Goal: Information Seeking & Learning: Find specific page/section

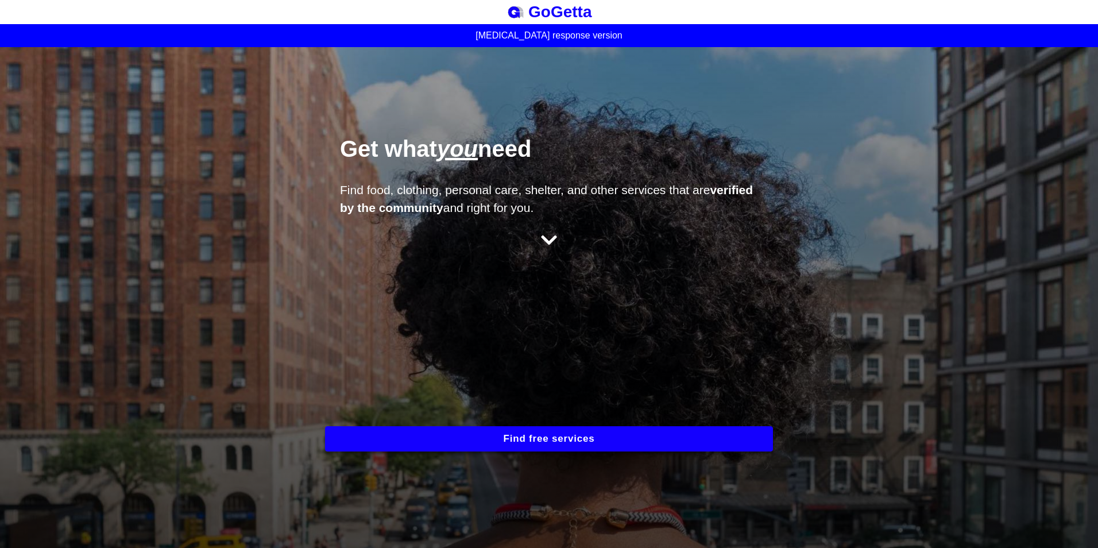
click at [551, 431] on button "Find free services" at bounding box center [549, 438] width 448 height 25
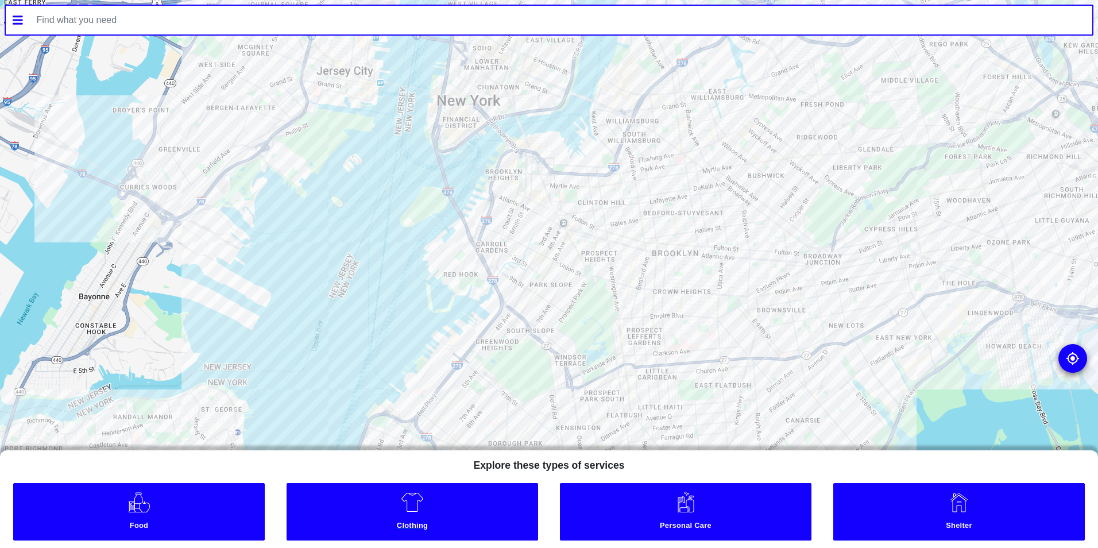
click at [408, 507] on img at bounding box center [412, 501] width 23 height 23
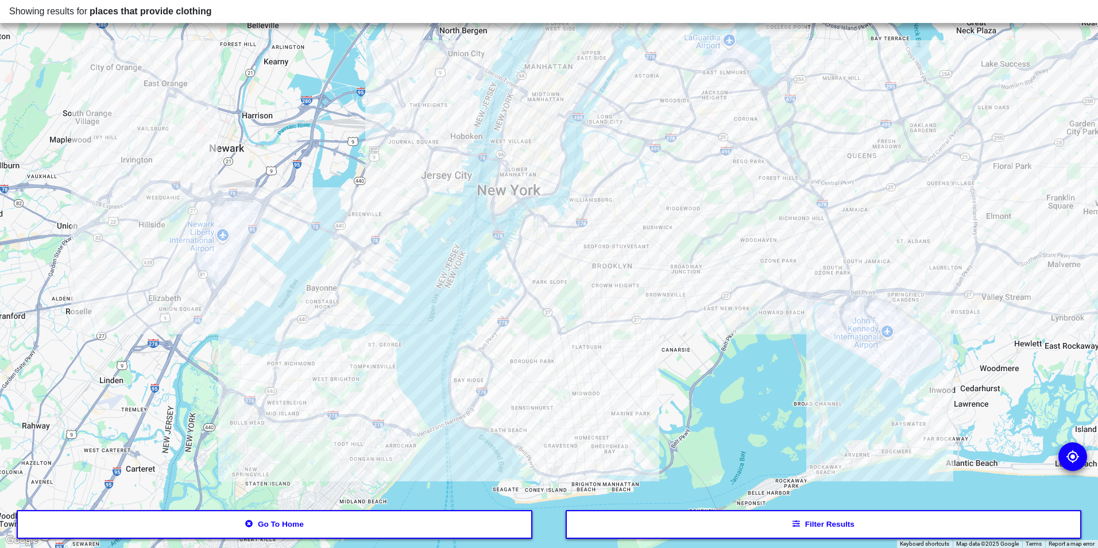
click at [835, 524] on button "Filter results" at bounding box center [824, 524] width 516 height 29
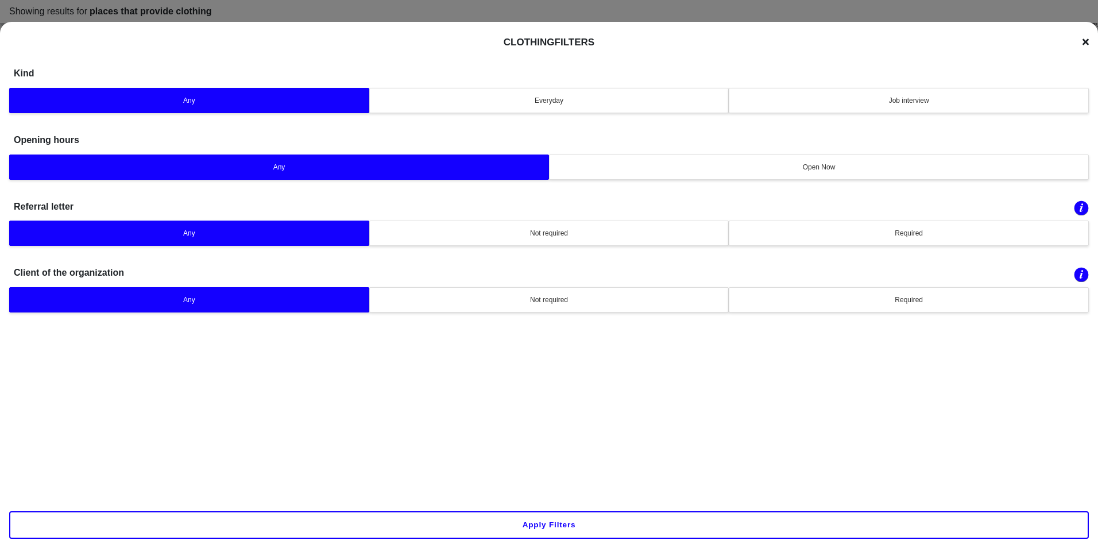
click at [563, 524] on button "Apply filters" at bounding box center [549, 525] width 1080 height 28
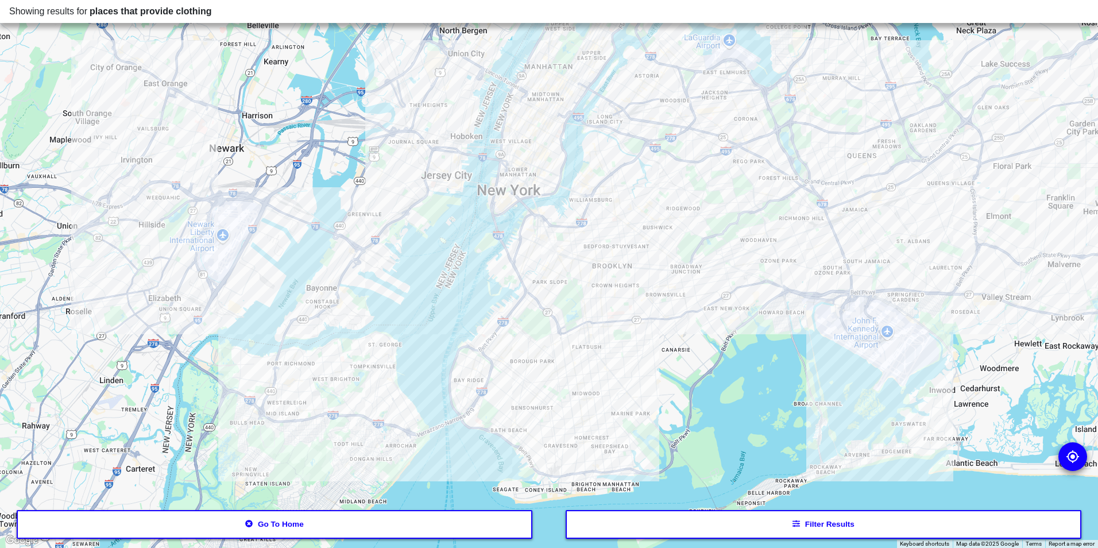
click at [331, 523] on button "Go to home" at bounding box center [275, 524] width 516 height 29
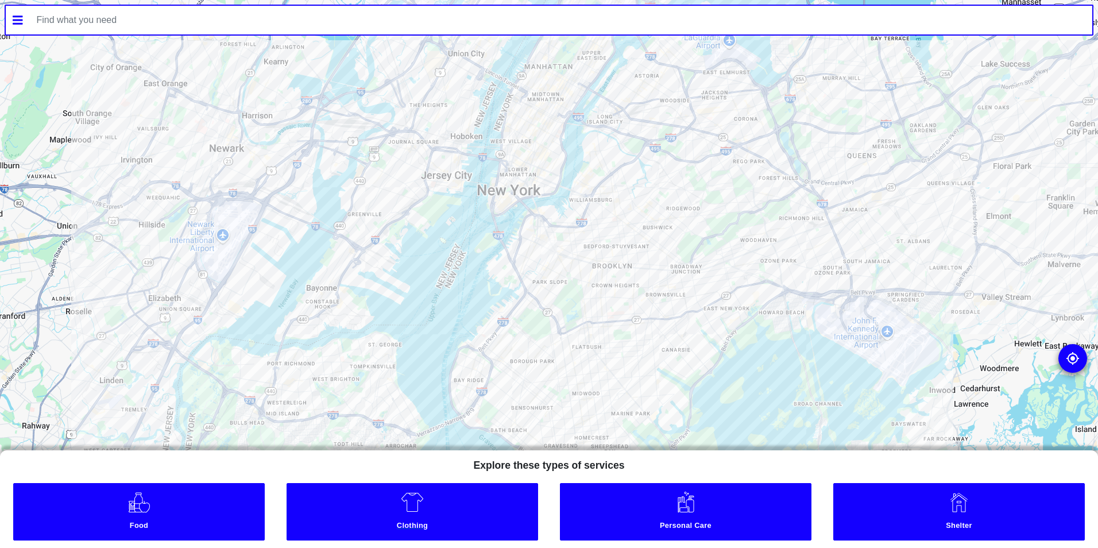
click at [412, 500] on img at bounding box center [412, 501] width 23 height 23
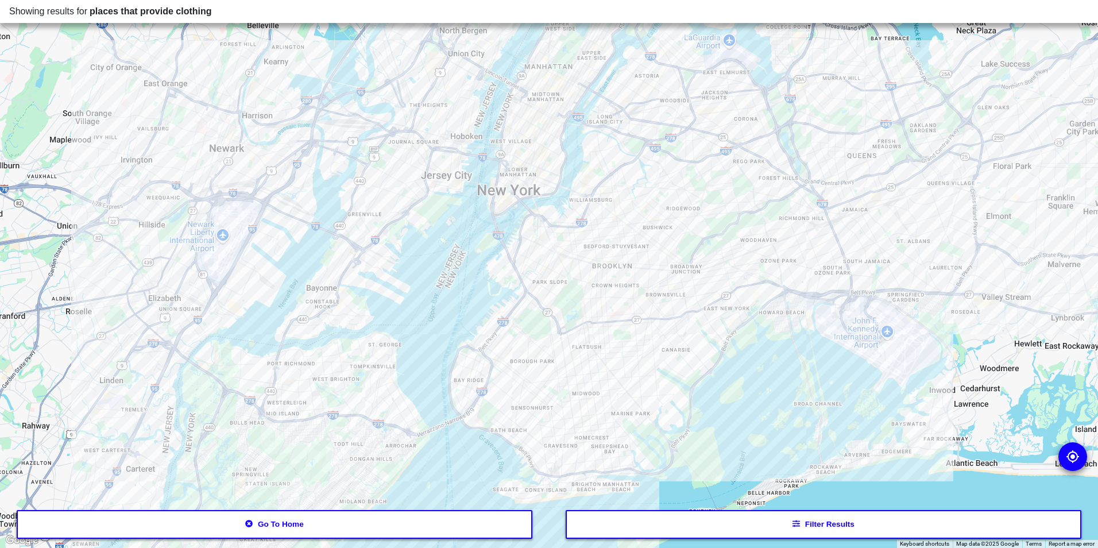
click at [583, 216] on div at bounding box center [549, 274] width 1098 height 548
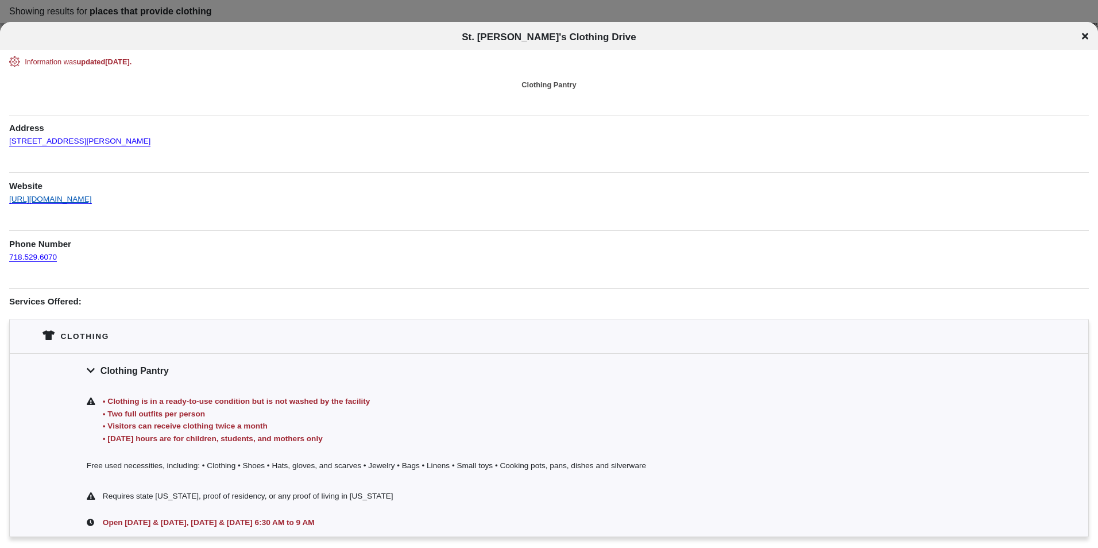
click at [81, 199] on link "[URL][DOMAIN_NAME]" at bounding box center [50, 194] width 83 height 20
click at [1084, 36] on icon at bounding box center [1085, 36] width 6 height 6
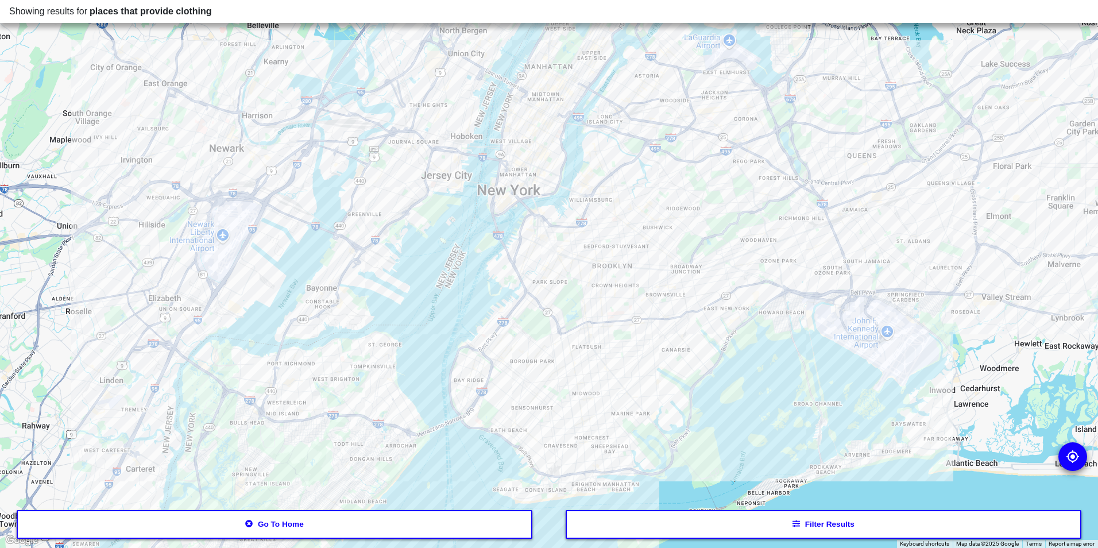
click at [609, 311] on div at bounding box center [549, 274] width 1098 height 548
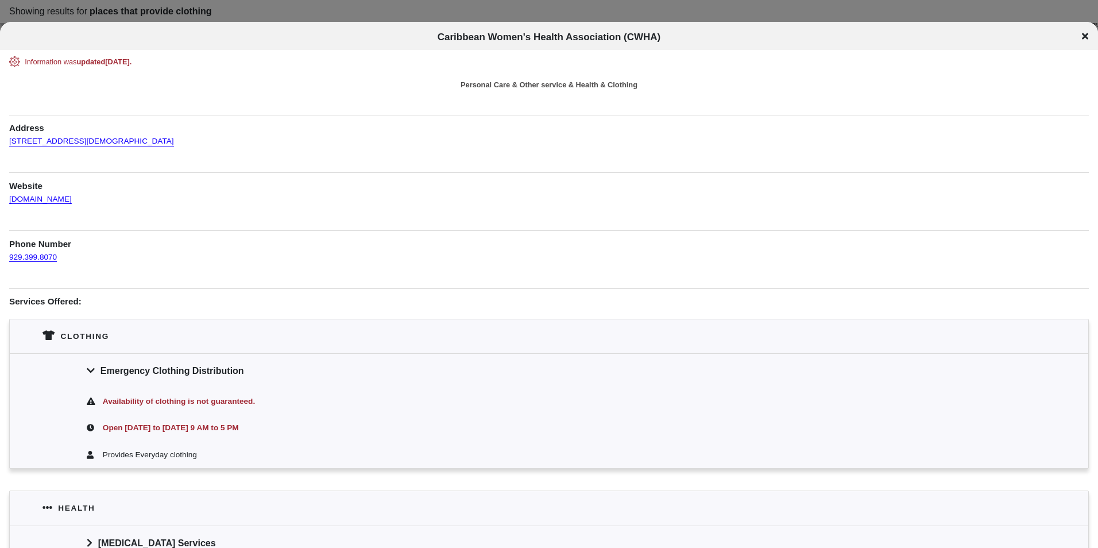
click at [495, 150] on div "Information was updated [DATE] . Personal Care & Other service & Health & Cloth…" at bounding box center [549, 400] width 1080 height 688
click at [1073, 35] on div "Caribbean Women's Health Association (CWHA)" at bounding box center [549, 37] width 1098 height 11
click at [1087, 35] on icon at bounding box center [1085, 36] width 6 height 6
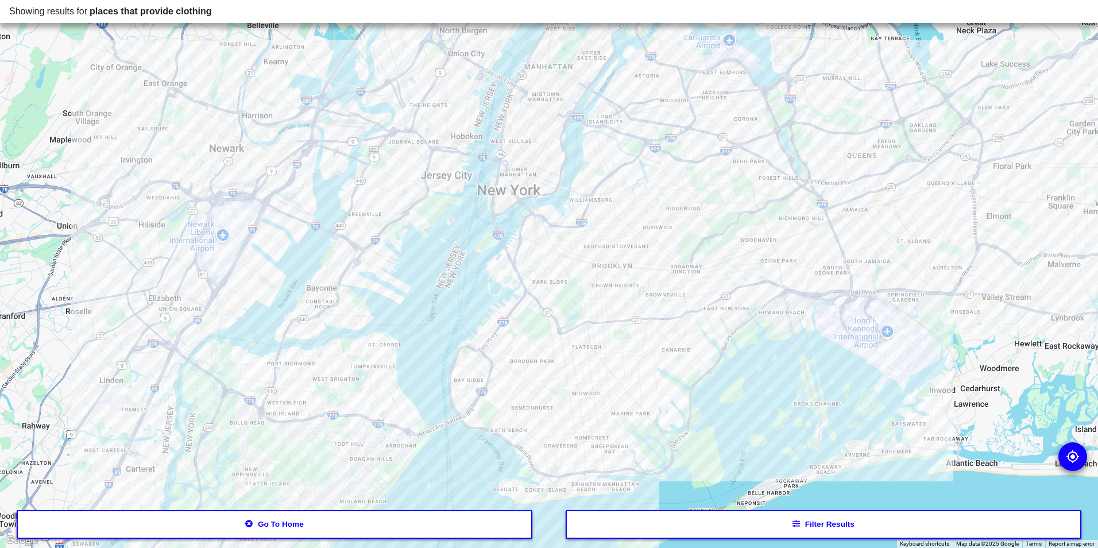
click at [528, 298] on div at bounding box center [549, 274] width 1098 height 548
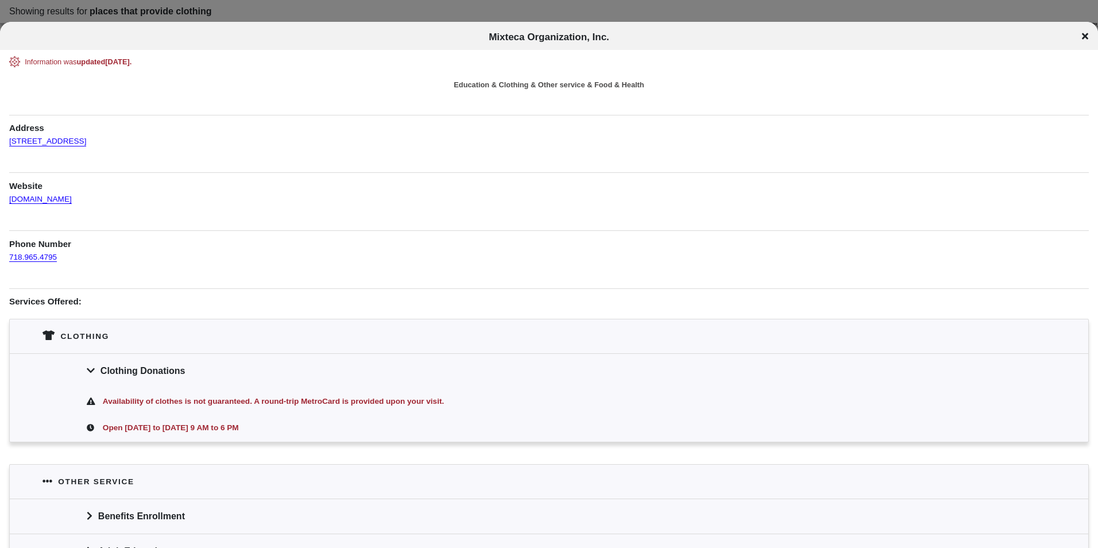
click at [1084, 39] on icon at bounding box center [1085, 36] width 6 height 9
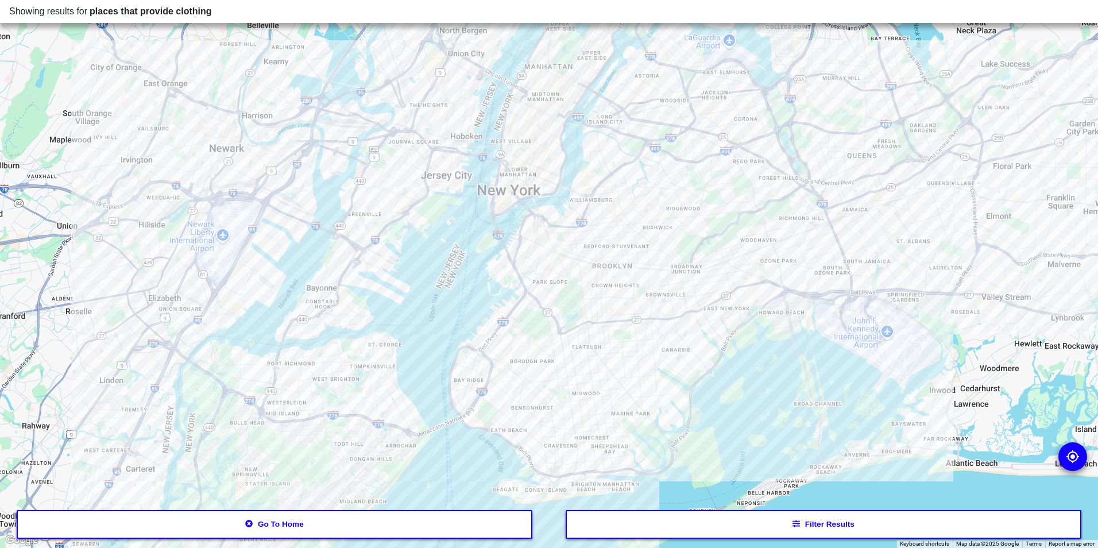
click at [623, 217] on div at bounding box center [549, 274] width 1098 height 548
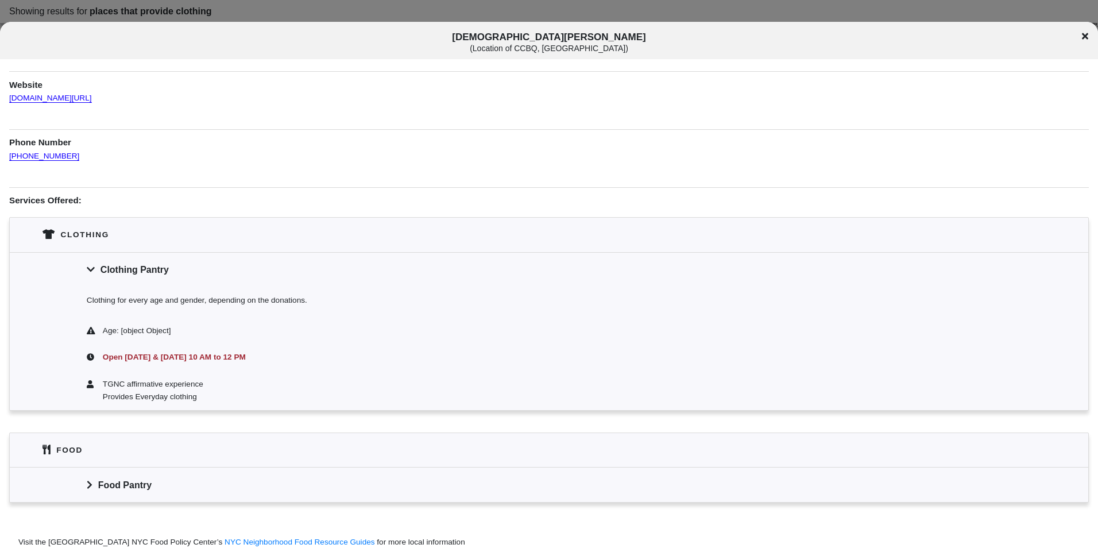
scroll to position [115, 0]
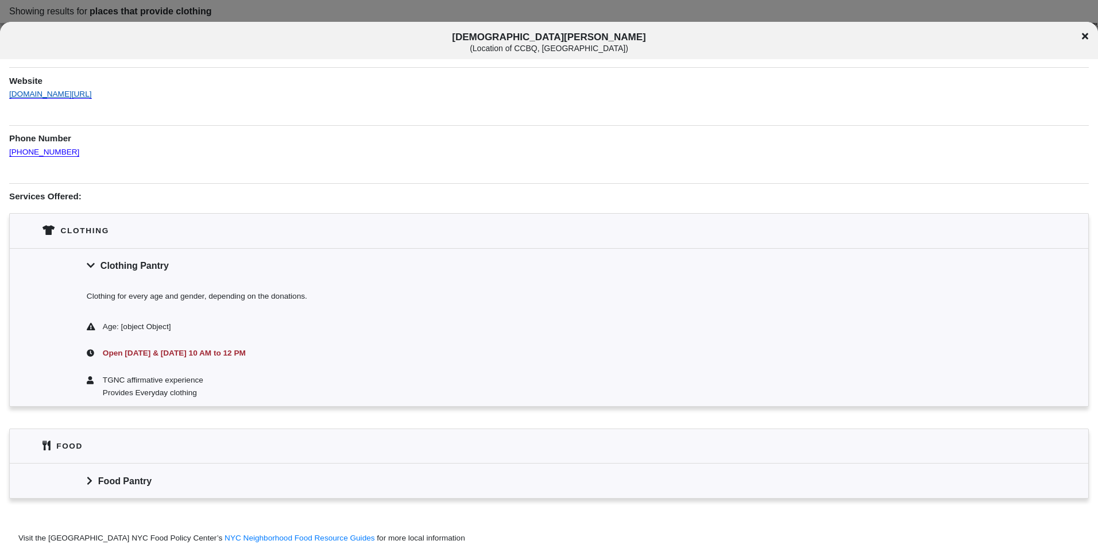
click at [92, 94] on link "[DOMAIN_NAME][URL]" at bounding box center [50, 89] width 83 height 20
